Goal: Navigation & Orientation: Find specific page/section

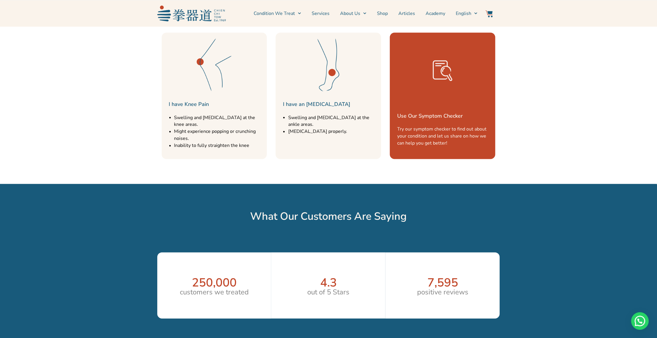
scroll to position [761, 0]
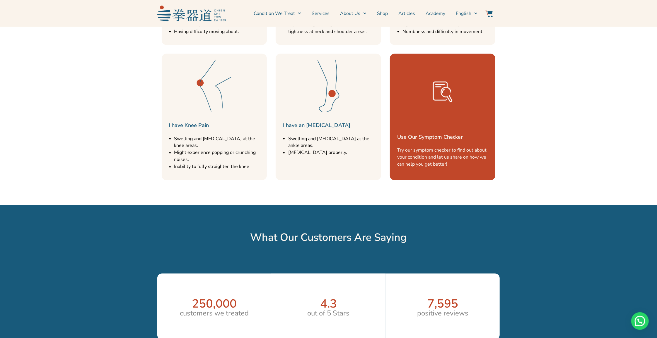
click at [428, 136] on link "Use Our Symptom Checker" at bounding box center [430, 137] width 66 height 7
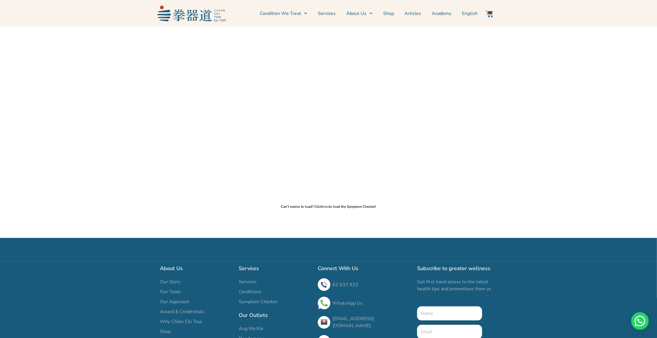
click at [326, 206] on link "here" at bounding box center [325, 206] width 7 height 5
click at [471, 13] on span "English" at bounding box center [470, 13] width 16 height 7
click at [305, 33] on link "Common Conditions" at bounding box center [288, 33] width 57 height 13
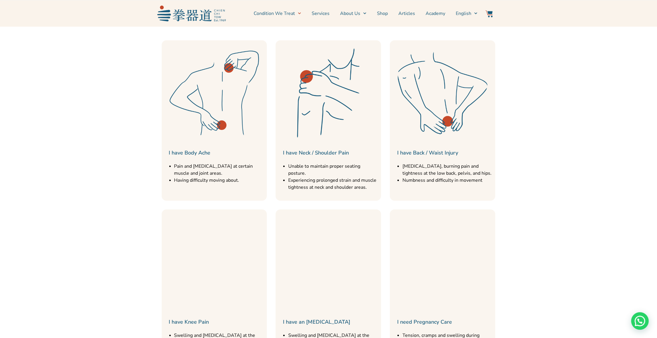
scroll to position [234, 0]
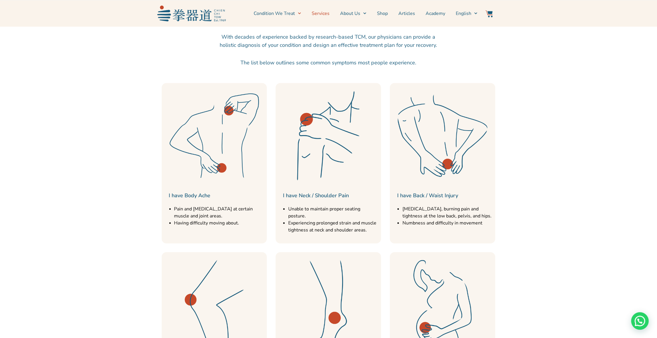
click at [320, 13] on link "Services" at bounding box center [321, 13] width 18 height 15
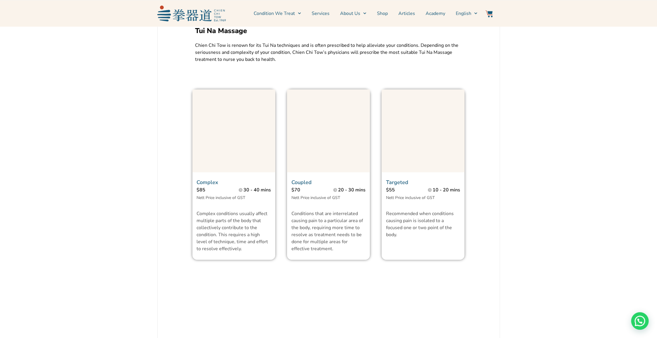
scroll to position [381, 0]
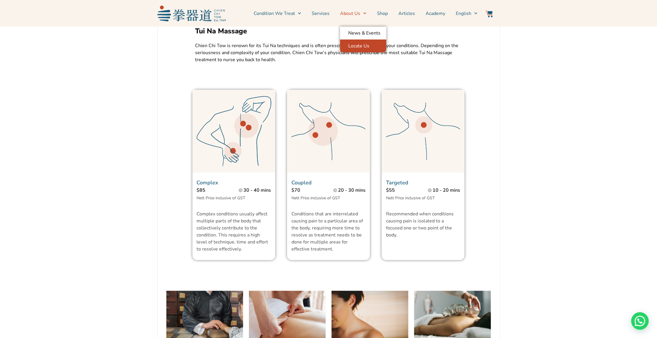
click at [362, 46] on link "Locate Us" at bounding box center [363, 46] width 46 height 13
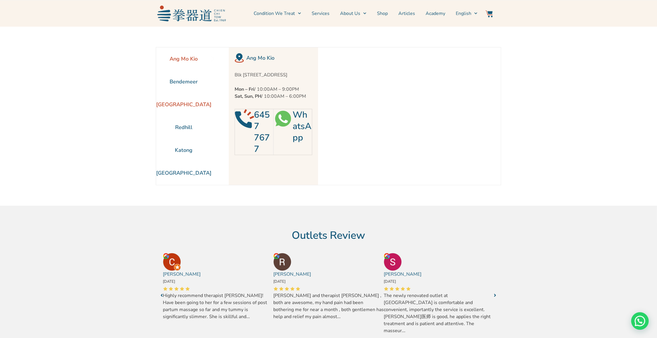
click at [190, 104] on li "[GEOGRAPHIC_DATA]" at bounding box center [183, 104] width 55 height 23
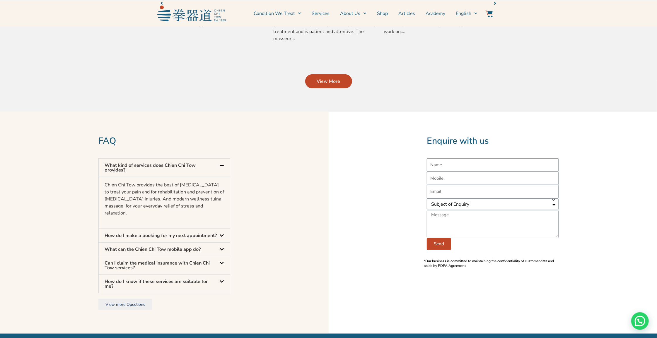
scroll to position [293, 0]
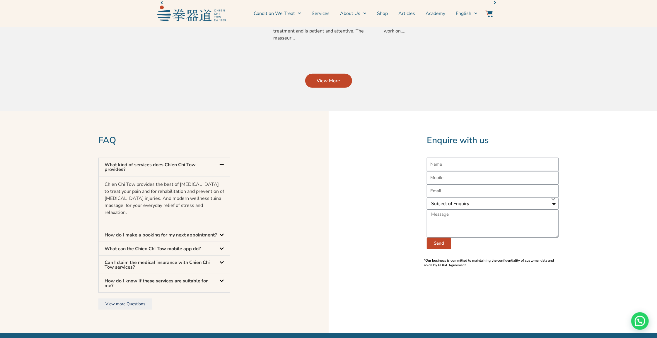
click at [222, 233] on icon at bounding box center [221, 235] width 5 height 5
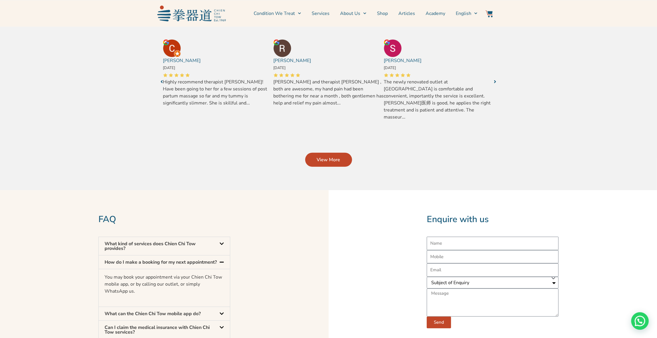
scroll to position [146, 0]
